Goal: Transaction & Acquisition: Purchase product/service

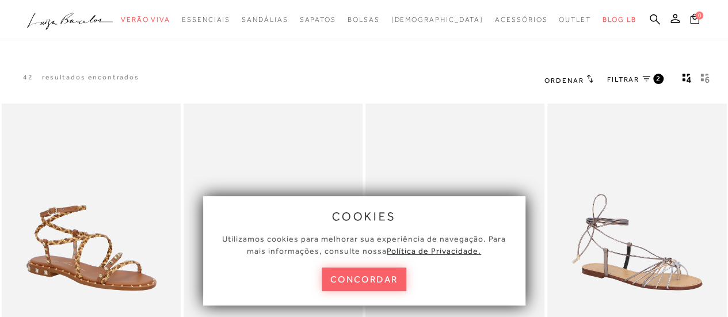
click at [372, 266] on div "cookies Utilizamos cookies para melhorar sua experiência de navegação. Para mai…" at bounding box center [364, 250] width 322 height 109
click at [371, 275] on button "concordar" at bounding box center [363, 279] width 85 height 24
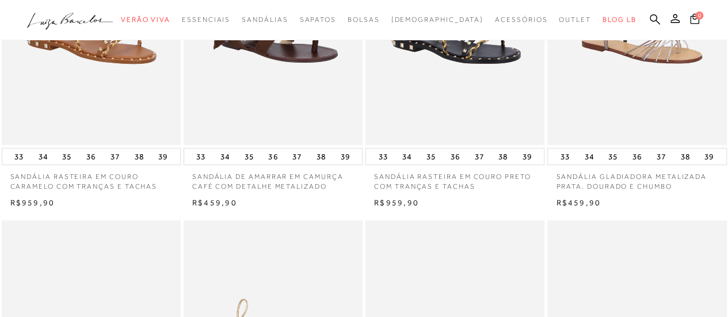
scroll to position [230, 0]
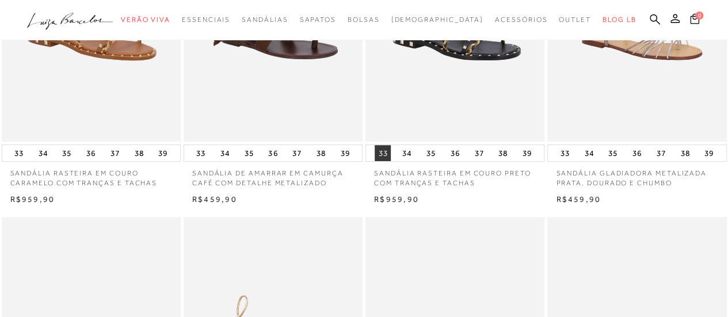
click at [381, 152] on button "33" at bounding box center [382, 153] width 16 height 16
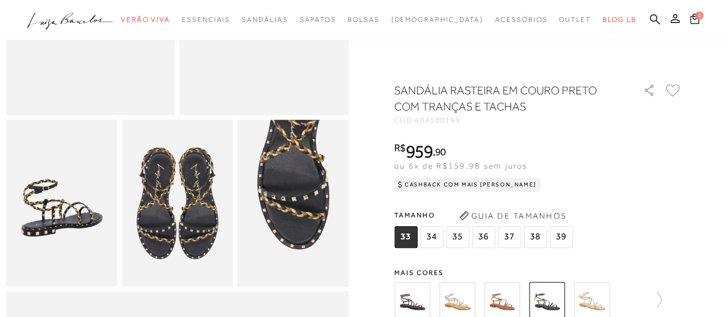
scroll to position [230, 0]
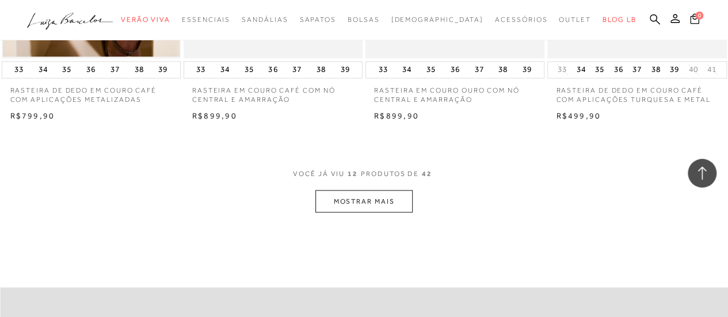
scroll to position [920, 0]
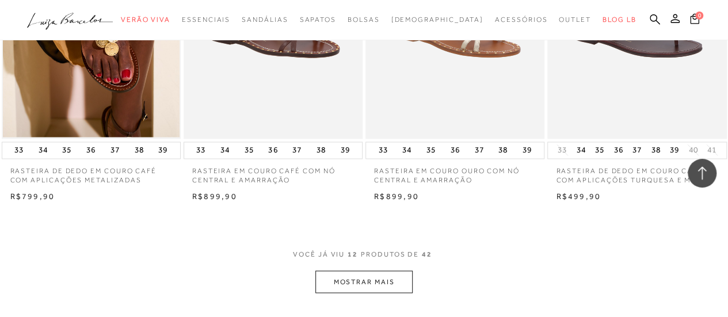
click at [366, 284] on button "MOSTRAR MAIS" at bounding box center [363, 281] width 97 height 22
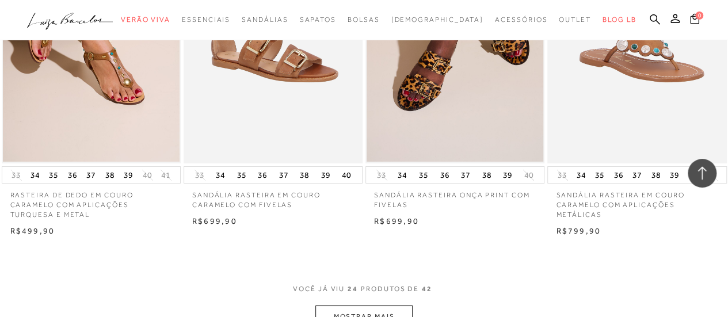
scroll to position [1955, 0]
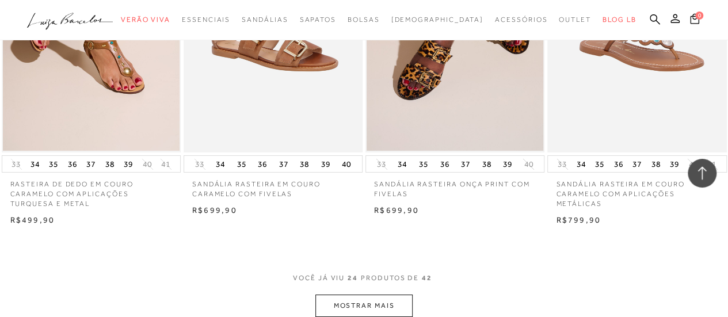
click at [388, 303] on button "MOSTRAR MAIS" at bounding box center [363, 305] width 97 height 22
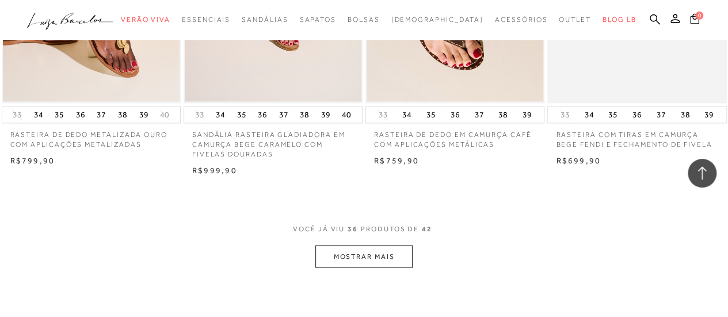
scroll to position [3048, 0]
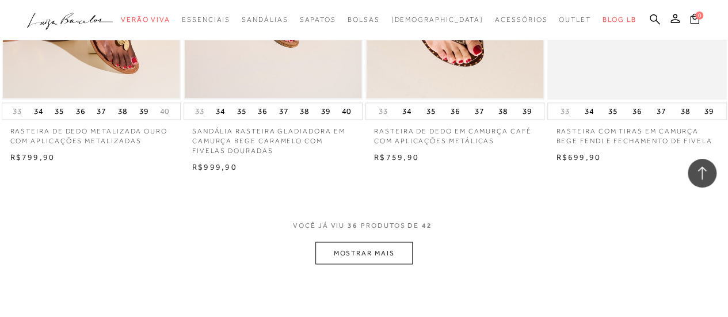
click at [382, 251] on button "MOSTRAR MAIS" at bounding box center [363, 253] width 97 height 22
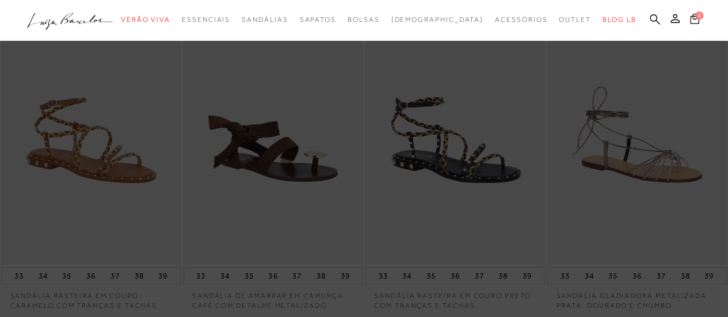
scroll to position [173, 0]
